Goal: Navigation & Orientation: Find specific page/section

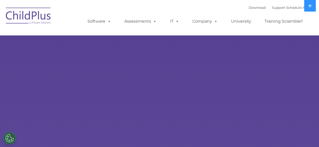
select select "MEDIUM"
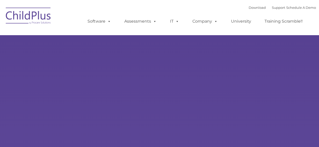
type input ""
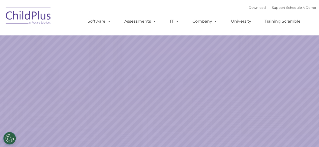
select select "MEDIUM"
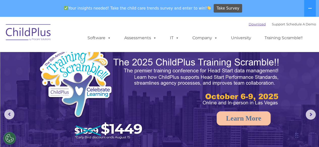
click at [251, 26] on link "Download" at bounding box center [256, 24] width 17 height 4
